Goal: Task Accomplishment & Management: Manage account settings

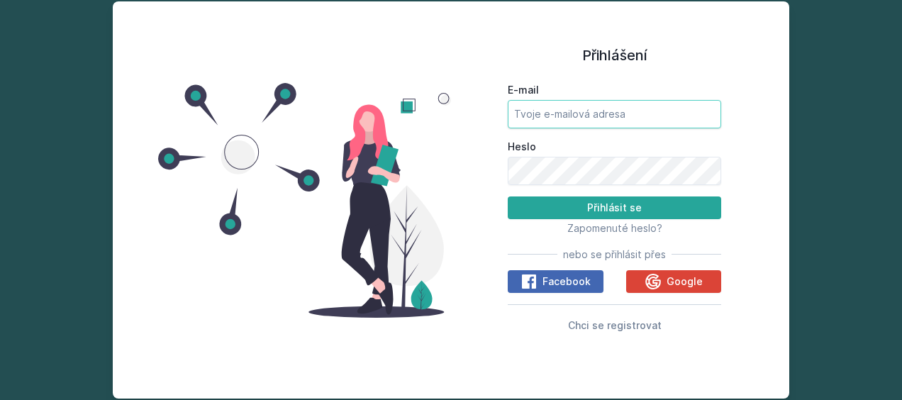
type input "[EMAIL_ADDRESS][DOMAIN_NAME]"
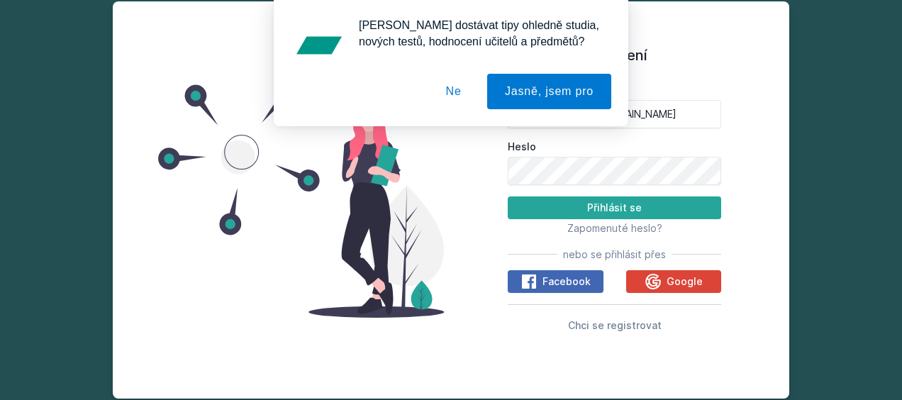
click at [457, 90] on button "Ne" at bounding box center [454, 91] width 51 height 35
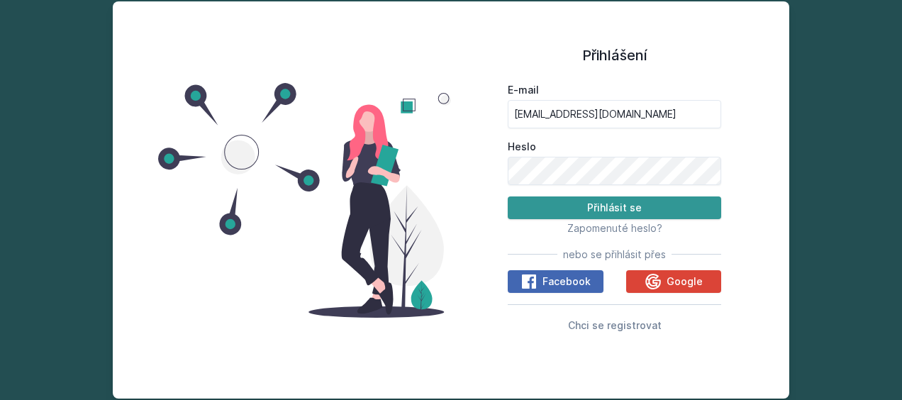
click at [603, 206] on button "Přihlásit se" at bounding box center [615, 208] width 214 height 23
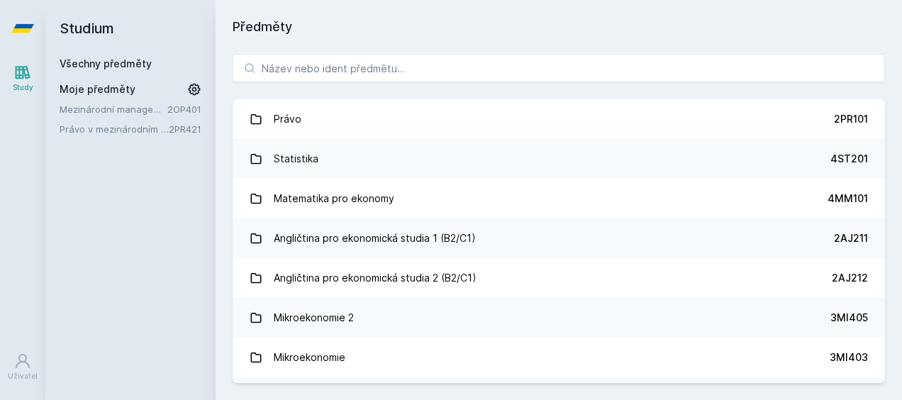
click at [187, 91] on icon at bounding box center [194, 89] width 14 height 14
click at [190, 106] on icon at bounding box center [195, 109] width 11 height 11
click at [194, 108] on icon at bounding box center [196, 109] width 6 height 6
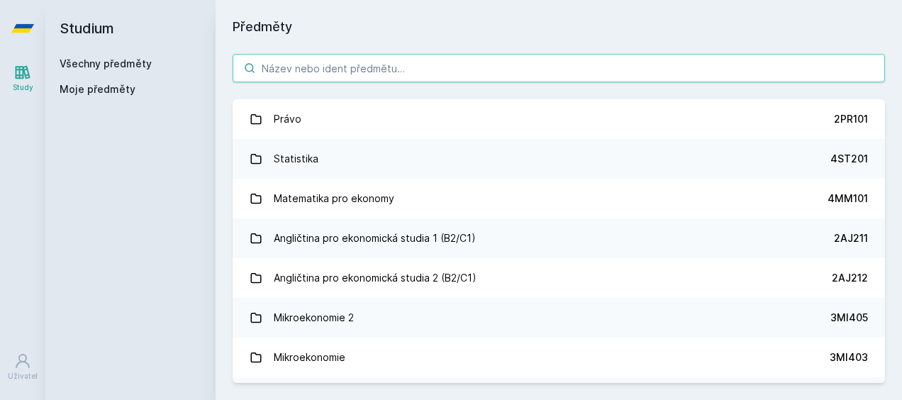
click at [353, 80] on input "search" at bounding box center [559, 68] width 653 height 28
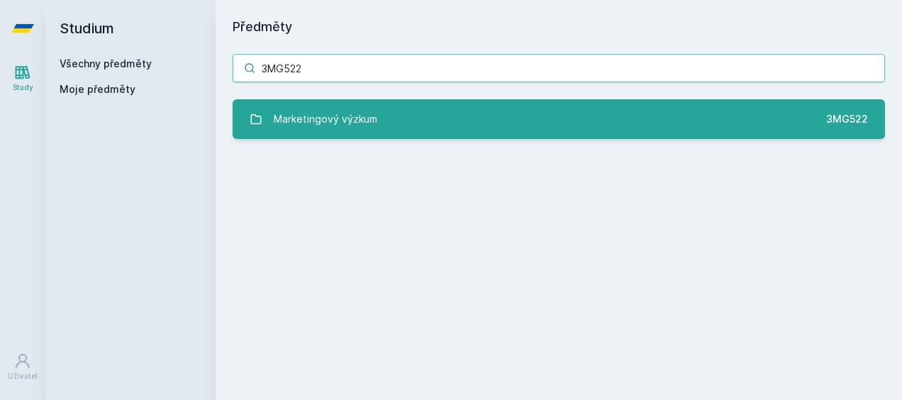
type input "3MG522"
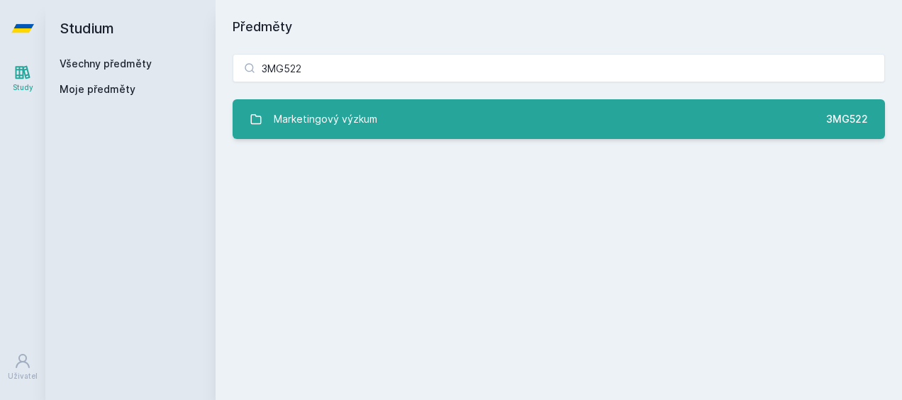
click at [441, 131] on link "Marketingový výzkum 3MG522" at bounding box center [559, 119] width 653 height 40
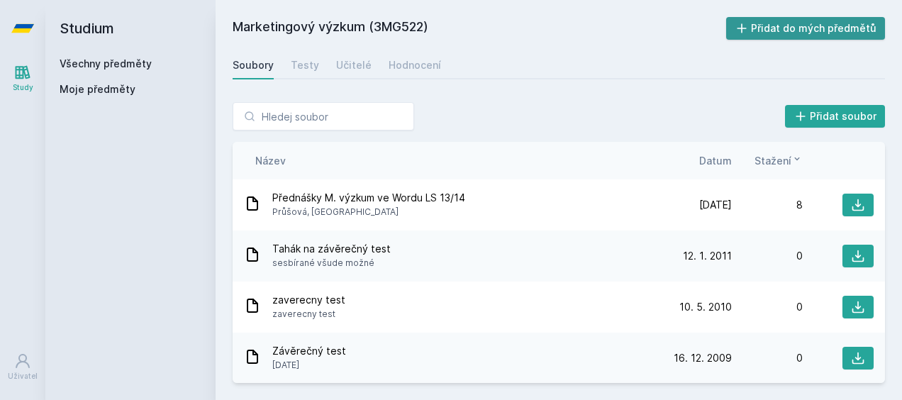
click at [793, 25] on button "Přidat do mých předmětů" at bounding box center [806, 28] width 160 height 23
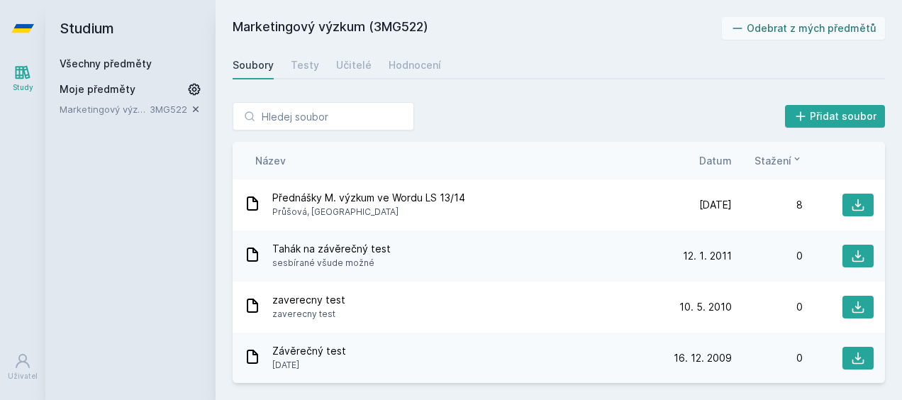
click at [119, 65] on link "Všechny předměty" at bounding box center [106, 63] width 92 height 12
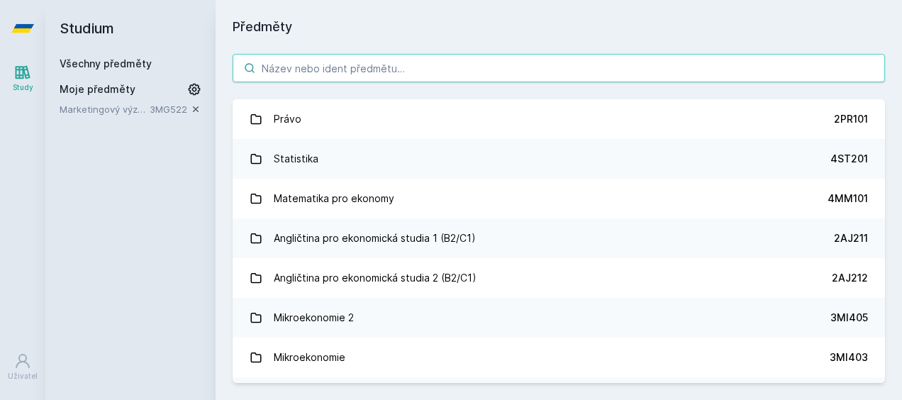
click at [312, 59] on input "search" at bounding box center [559, 68] width 653 height 28
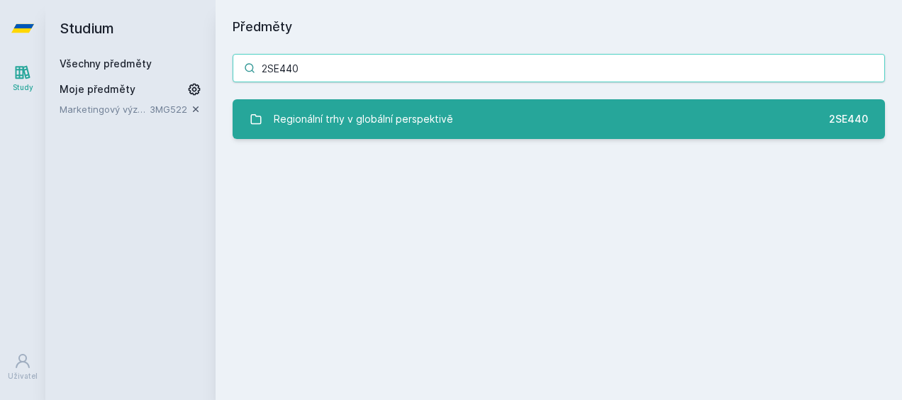
type input "2SE440"
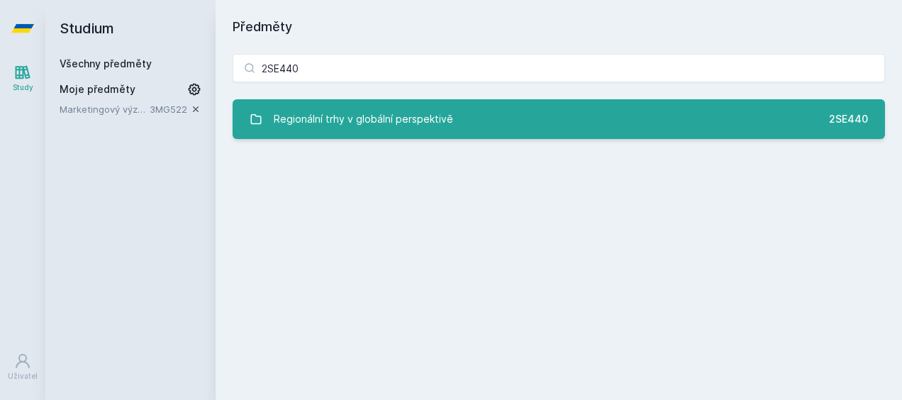
click at [379, 120] on div "Regionální trhy v globální perspektivě" at bounding box center [363, 119] width 179 height 28
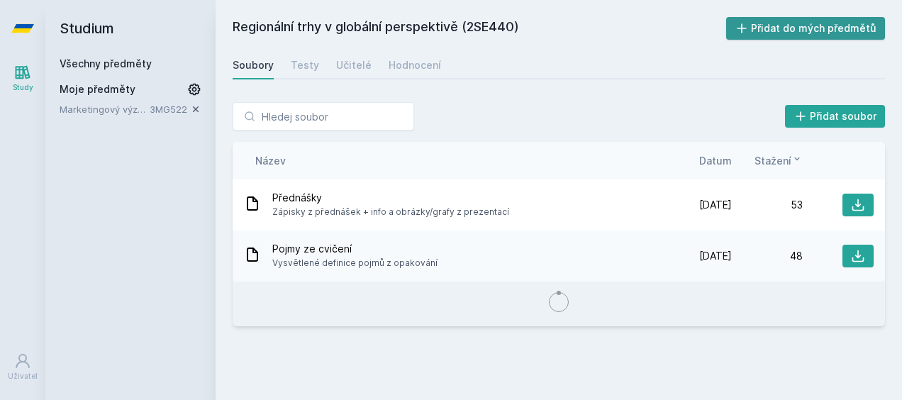
click at [773, 21] on button "Přidat do mých předmětů" at bounding box center [806, 28] width 160 height 23
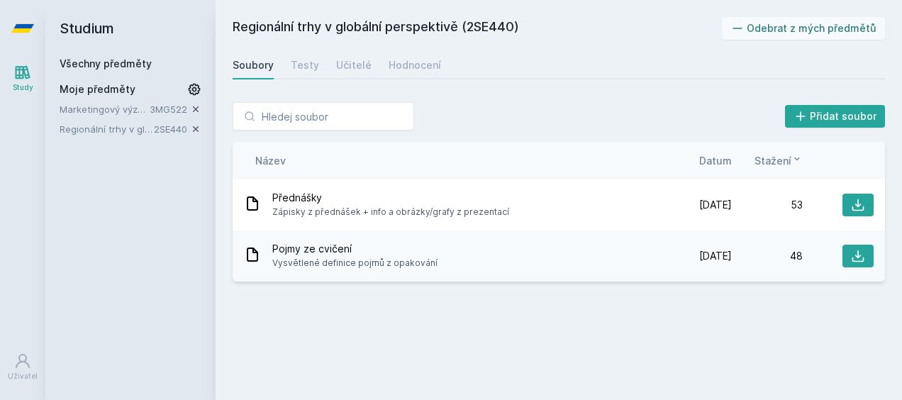
click at [138, 67] on link "Všechny předměty" at bounding box center [106, 63] width 92 height 12
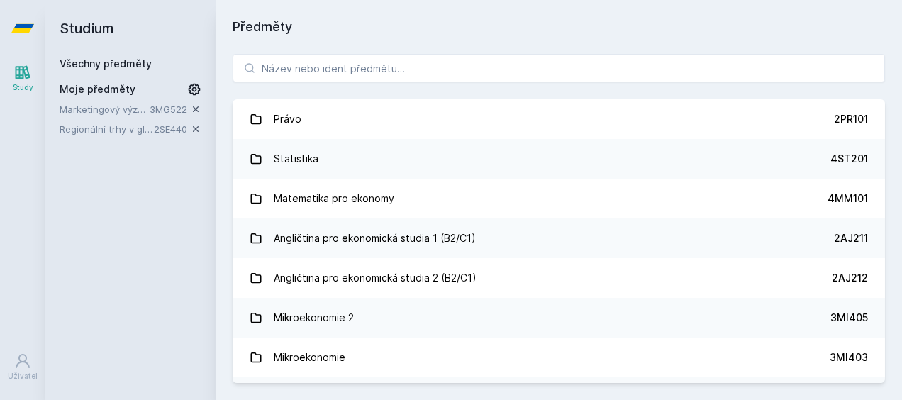
click at [125, 105] on link "Marketingový výzkum" at bounding box center [105, 109] width 90 height 14
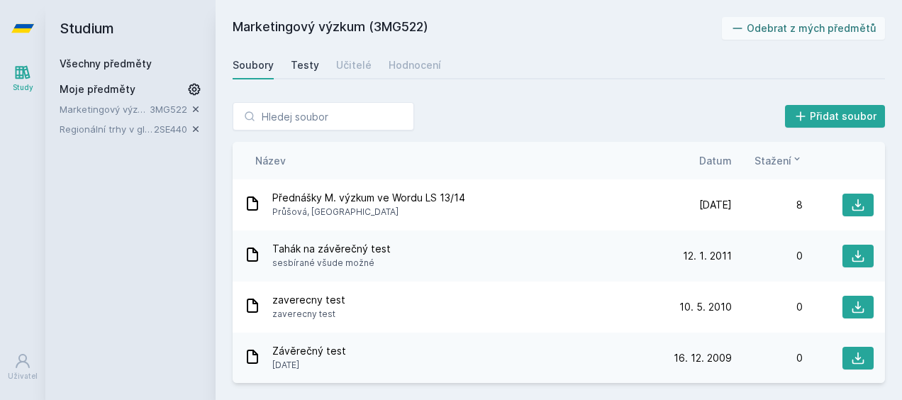
click at [302, 66] on div "Testy" at bounding box center [305, 65] width 28 height 14
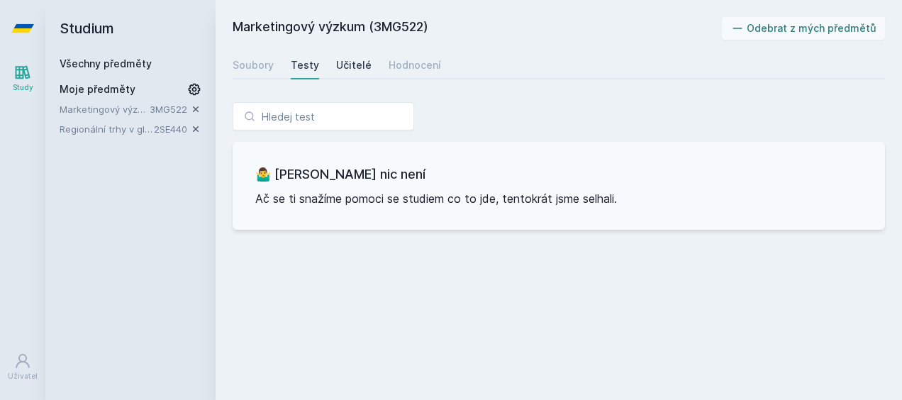
click at [351, 66] on div "Učitelé" at bounding box center [353, 65] width 35 height 14
